Goal: Transaction & Acquisition: Purchase product/service

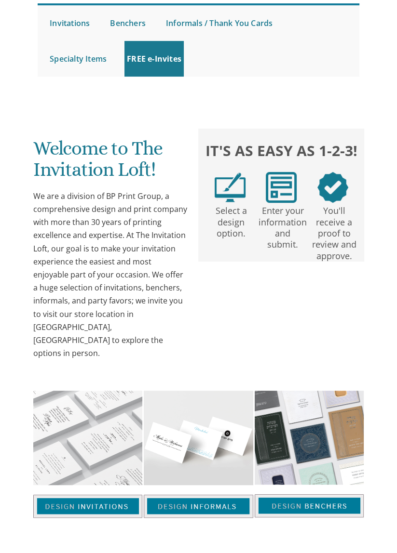
scroll to position [114, 0]
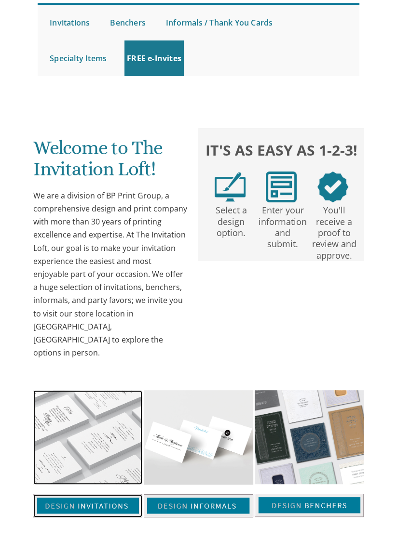
click at [89, 406] on img at bounding box center [87, 437] width 109 height 95
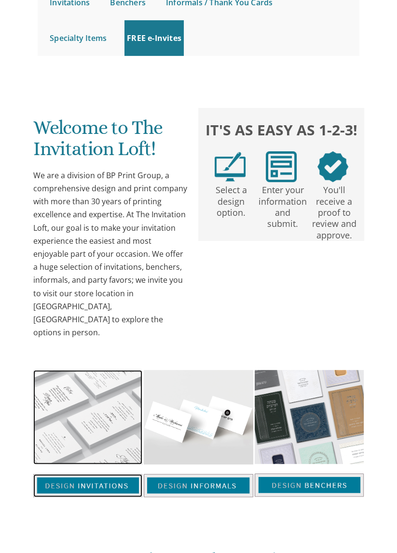
scroll to position [160, 0]
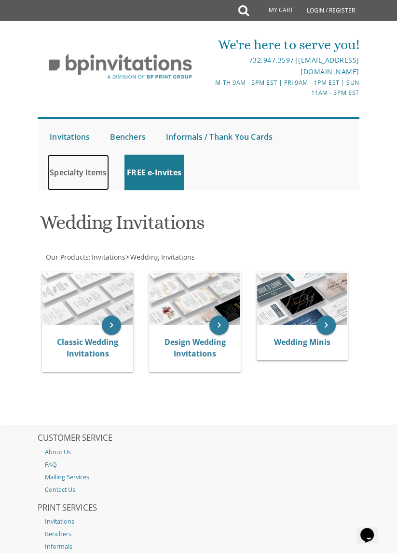
click at [89, 172] on link "Specialty Items" at bounding box center [78, 173] width 62 height 36
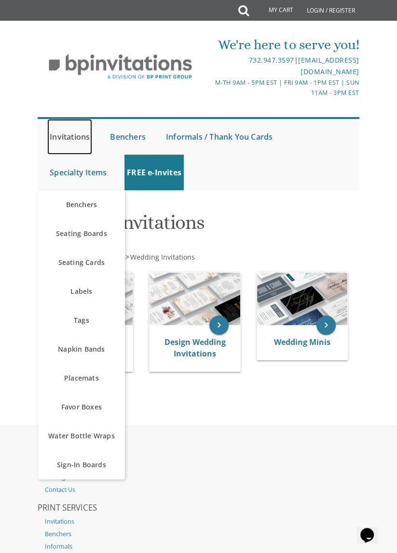
click at [81, 135] on link "Invitations" at bounding box center [69, 137] width 45 height 36
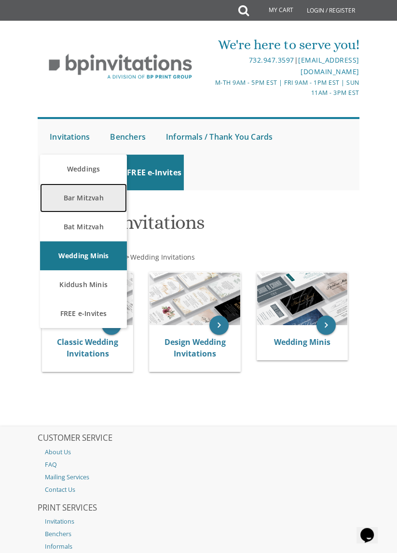
click at [94, 197] on link "Bar Mitzvah" at bounding box center [83, 198] width 87 height 29
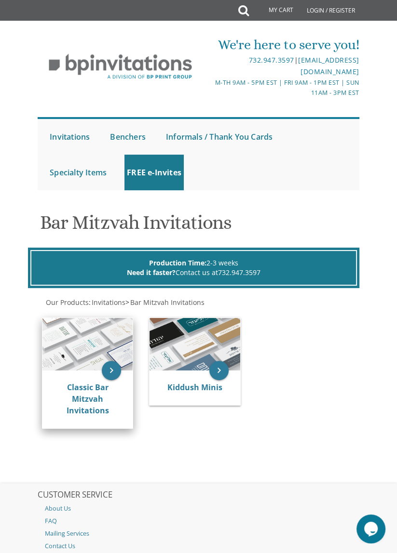
click at [99, 337] on img at bounding box center [87, 344] width 90 height 53
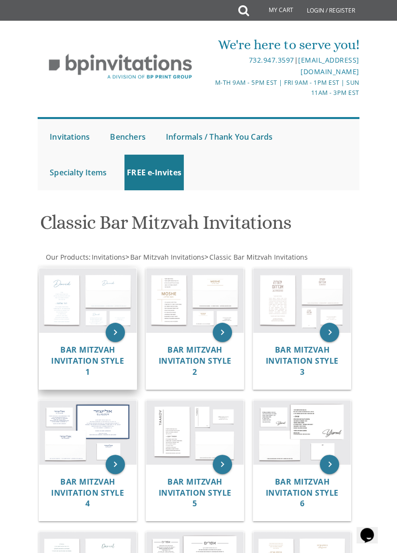
click at [93, 301] on img at bounding box center [87, 300] width 97 height 64
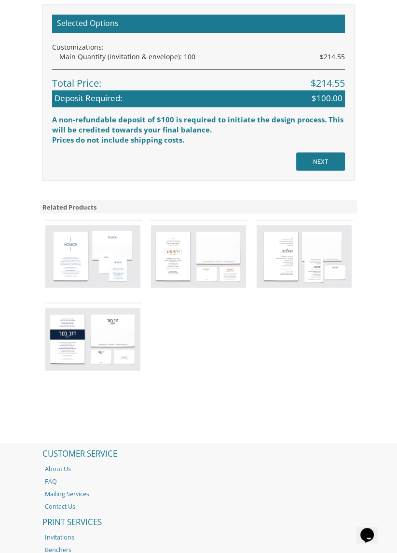
scroll to position [1281, 0]
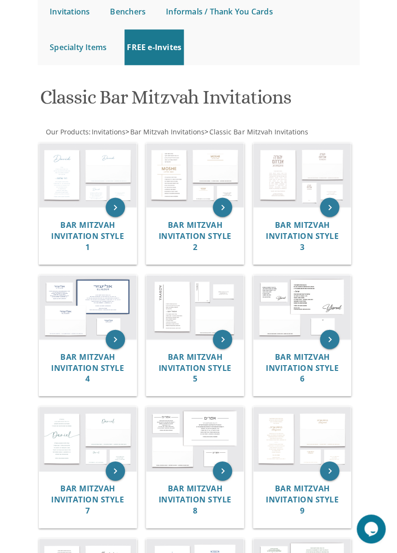
scroll to position [129, 0]
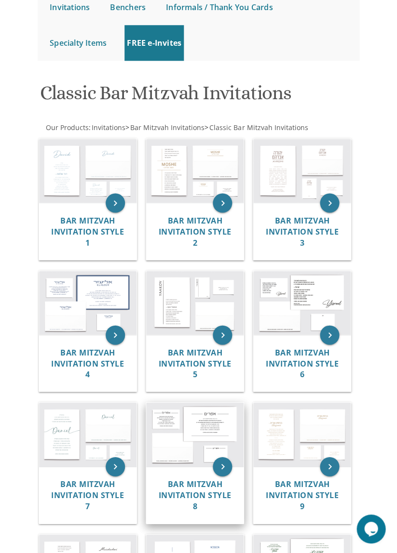
click at [202, 449] on img at bounding box center [194, 435] width 97 height 64
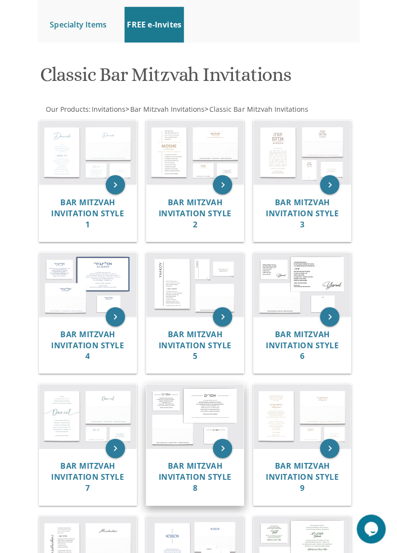
scroll to position [176, 0]
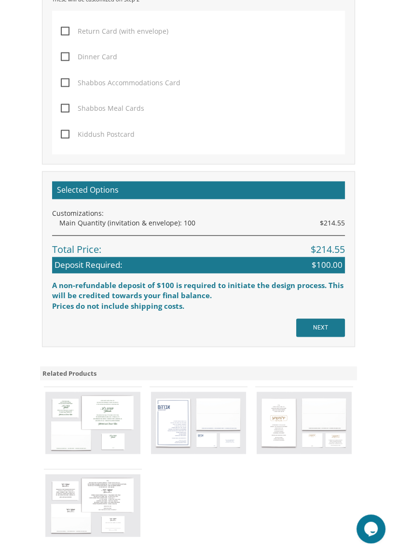
scroll to position [1065, 0]
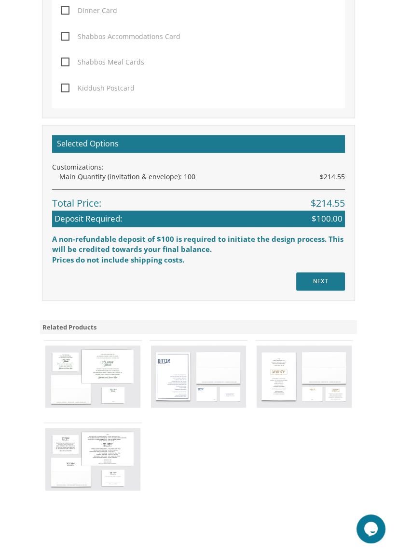
click at [105, 369] on img at bounding box center [92, 376] width 95 height 63
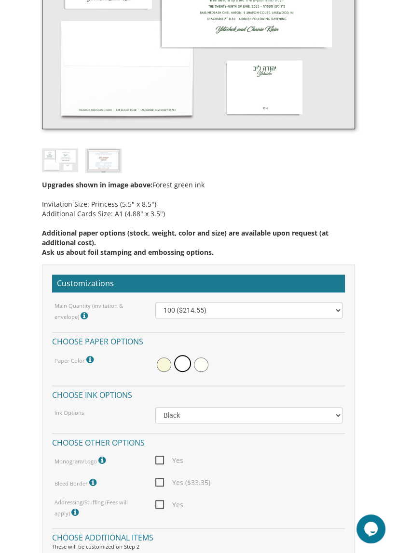
scroll to position [499, 0]
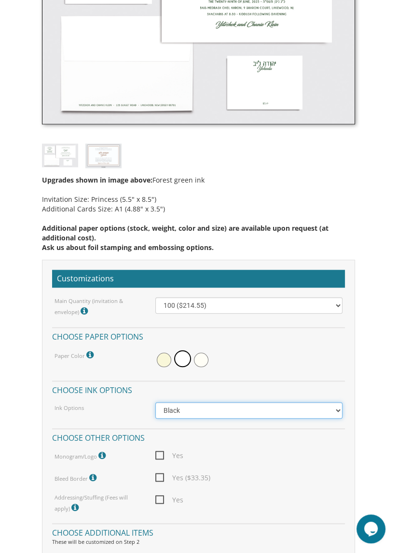
click at [337, 411] on select "Black Colored Ink ($65.00) Black + One Color ($100.00) Two Colors ($137.95)" at bounding box center [248, 410] width 187 height 16
click at [367, 373] on body "My Cart {{shoppingcart.totalQuantityDisplay}} Total: {{shoppingcart.subtotal}} …" at bounding box center [198, 487] width 397 height 1973
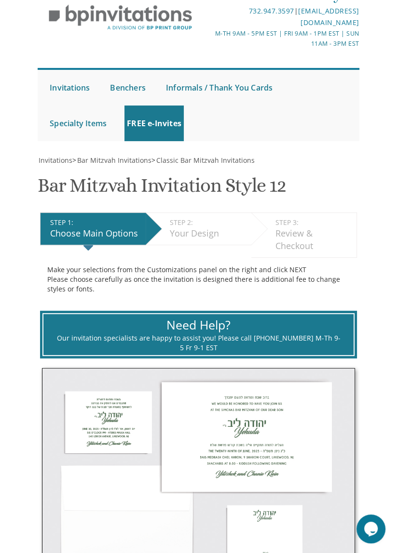
scroll to position [0, 0]
